Goal: Task Accomplishment & Management: Use online tool/utility

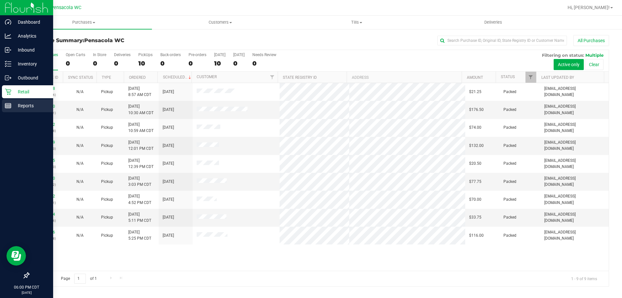
click at [34, 111] on div "Reports" at bounding box center [27, 105] width 51 height 13
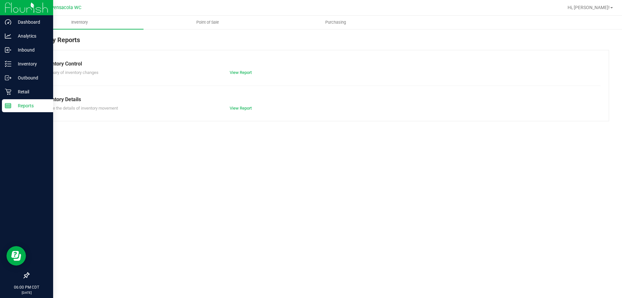
click at [210, 23] on span "Point of Sale" at bounding box center [208, 22] width 40 height 6
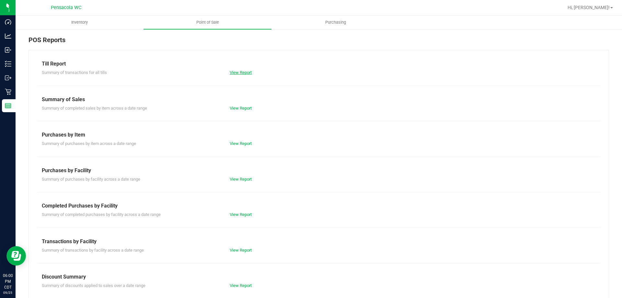
click at [244, 71] on link "View Report" at bounding box center [241, 72] width 22 height 5
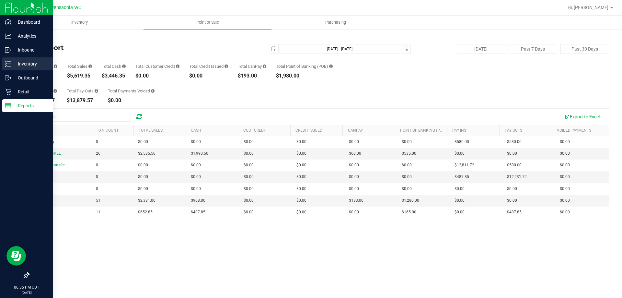
click at [7, 62] on icon at bounding box center [8, 64] width 6 height 6
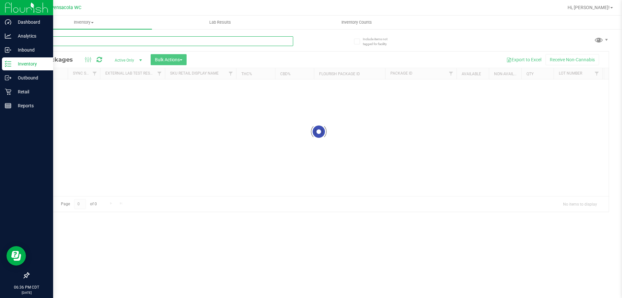
click at [102, 39] on input "text" at bounding box center [161, 41] width 265 height 10
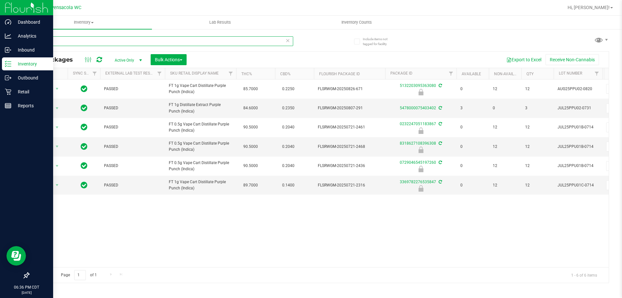
click at [110, 40] on input "ppu" at bounding box center [161, 41] width 265 height 10
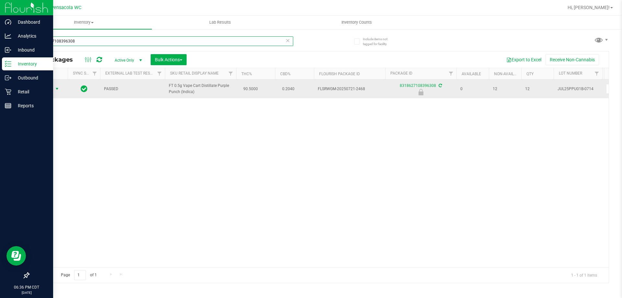
type input "8318627108396308"
click at [50, 88] on span "Action" at bounding box center [43, 88] width 17 height 9
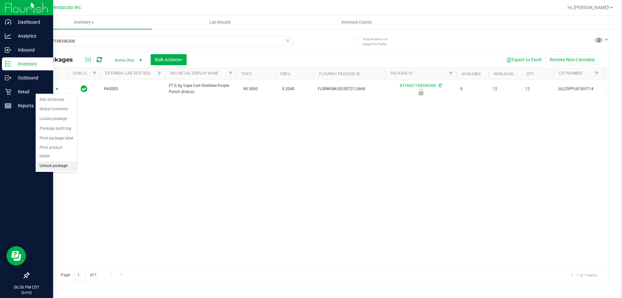
click at [65, 161] on li "Unlock package" at bounding box center [56, 166] width 41 height 10
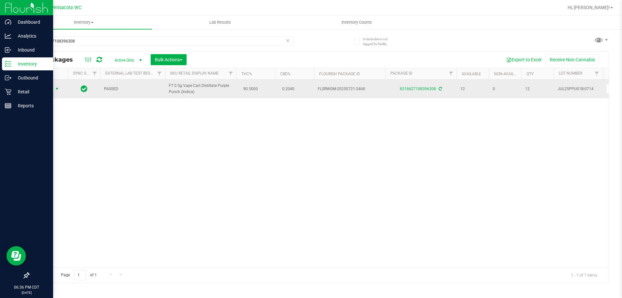
click at [54, 85] on span "select" at bounding box center [57, 88] width 8 height 9
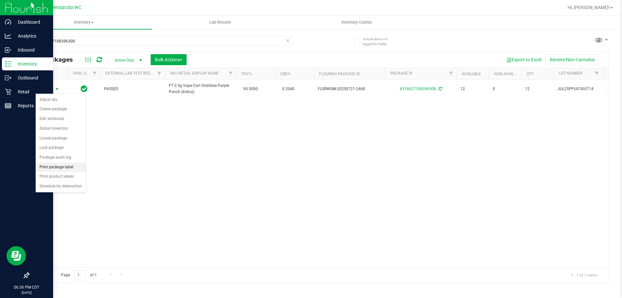
click at [75, 168] on li "Print package label" at bounding box center [61, 167] width 50 height 10
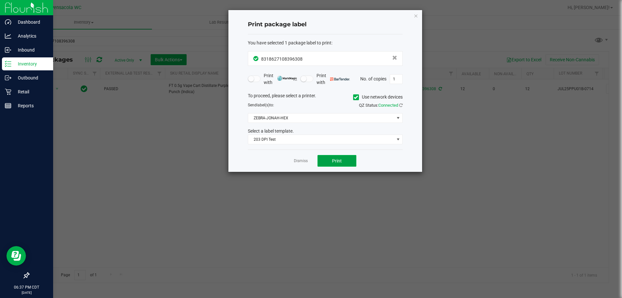
click at [344, 160] on button "Print" at bounding box center [337, 161] width 39 height 12
click at [300, 162] on link "Dismiss" at bounding box center [301, 161] width 14 height 6
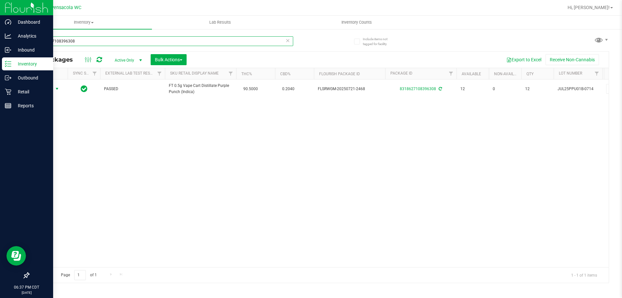
click at [91, 41] on input "8318627108396308" at bounding box center [161, 41] width 265 height 10
type input "3369782276535847"
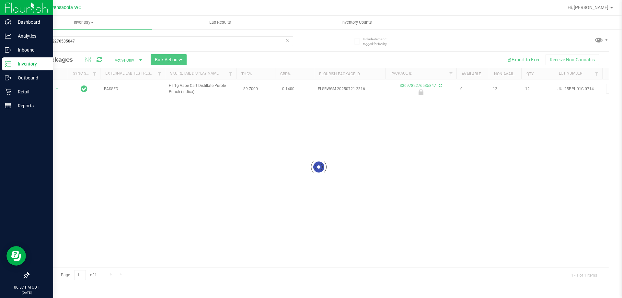
click at [49, 88] on div at bounding box center [319, 167] width 580 height 231
click at [49, 88] on span "Action" at bounding box center [43, 88] width 17 height 9
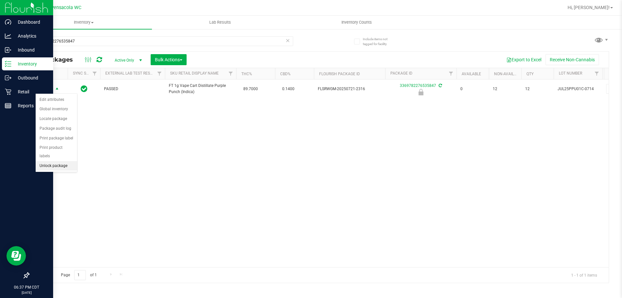
click at [64, 161] on li "Unlock package" at bounding box center [56, 166] width 41 height 10
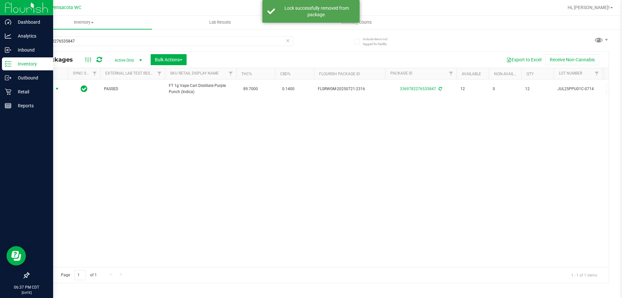
click at [46, 89] on span "Action" at bounding box center [43, 88] width 17 height 9
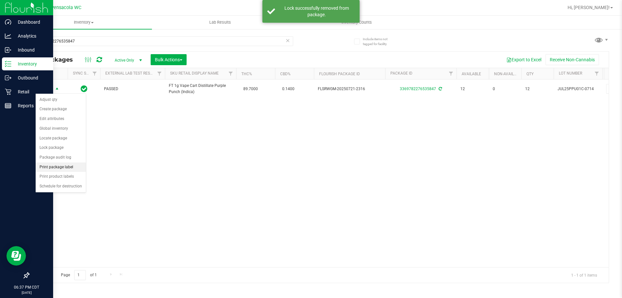
click at [67, 164] on li "Print package label" at bounding box center [61, 167] width 50 height 10
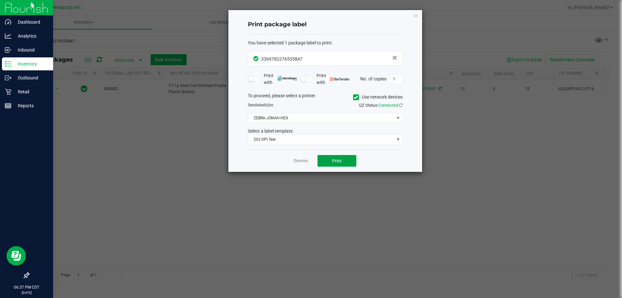
click at [343, 163] on button "Print" at bounding box center [337, 161] width 39 height 12
click at [296, 155] on div "Dismiss Print" at bounding box center [325, 160] width 155 height 22
click at [296, 160] on link "Dismiss" at bounding box center [301, 161] width 14 height 6
